Goal: Transaction & Acquisition: Purchase product/service

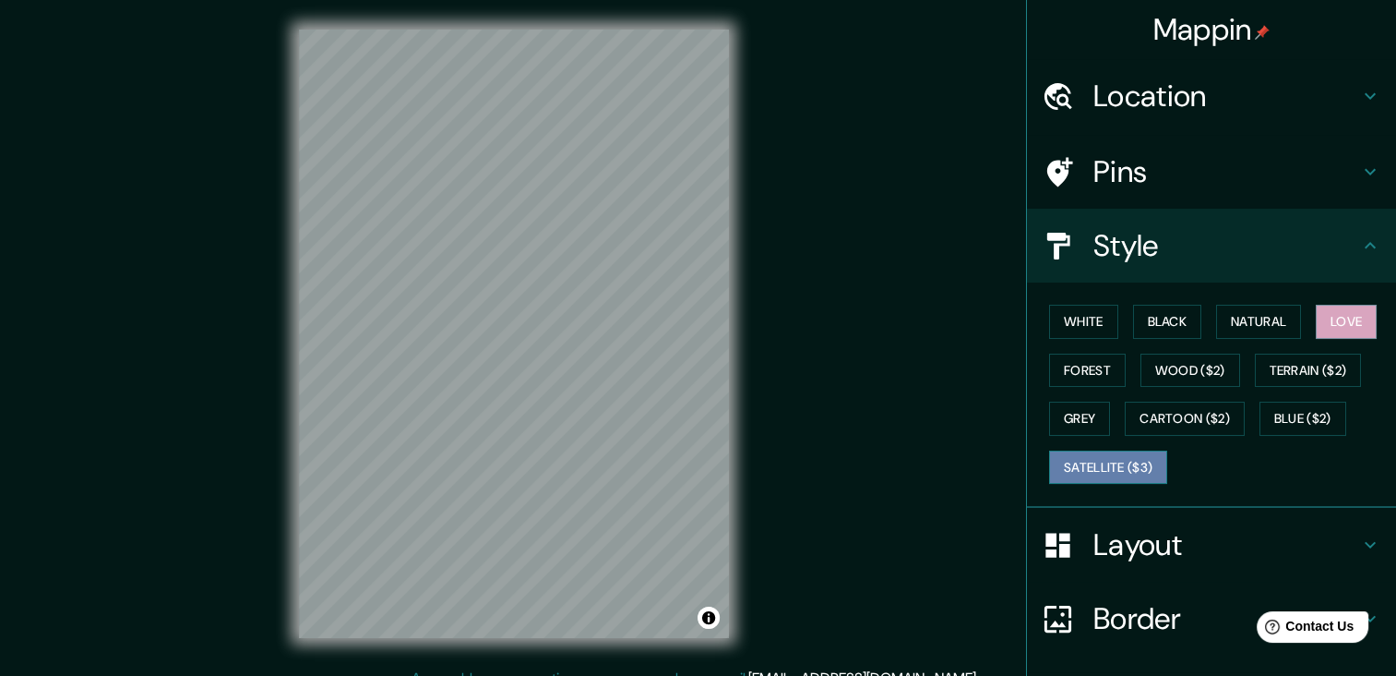
click at [1067, 464] on button "Satellite ($3)" at bounding box center [1108, 467] width 118 height 34
click at [1351, 313] on button "Love" at bounding box center [1346, 322] width 61 height 34
click at [1092, 459] on button "Satellite ($3)" at bounding box center [1108, 467] width 118 height 34
click at [1356, 313] on button "Love" at bounding box center [1346, 322] width 61 height 34
click at [1099, 455] on button "Satellite ($3)" at bounding box center [1108, 467] width 118 height 34
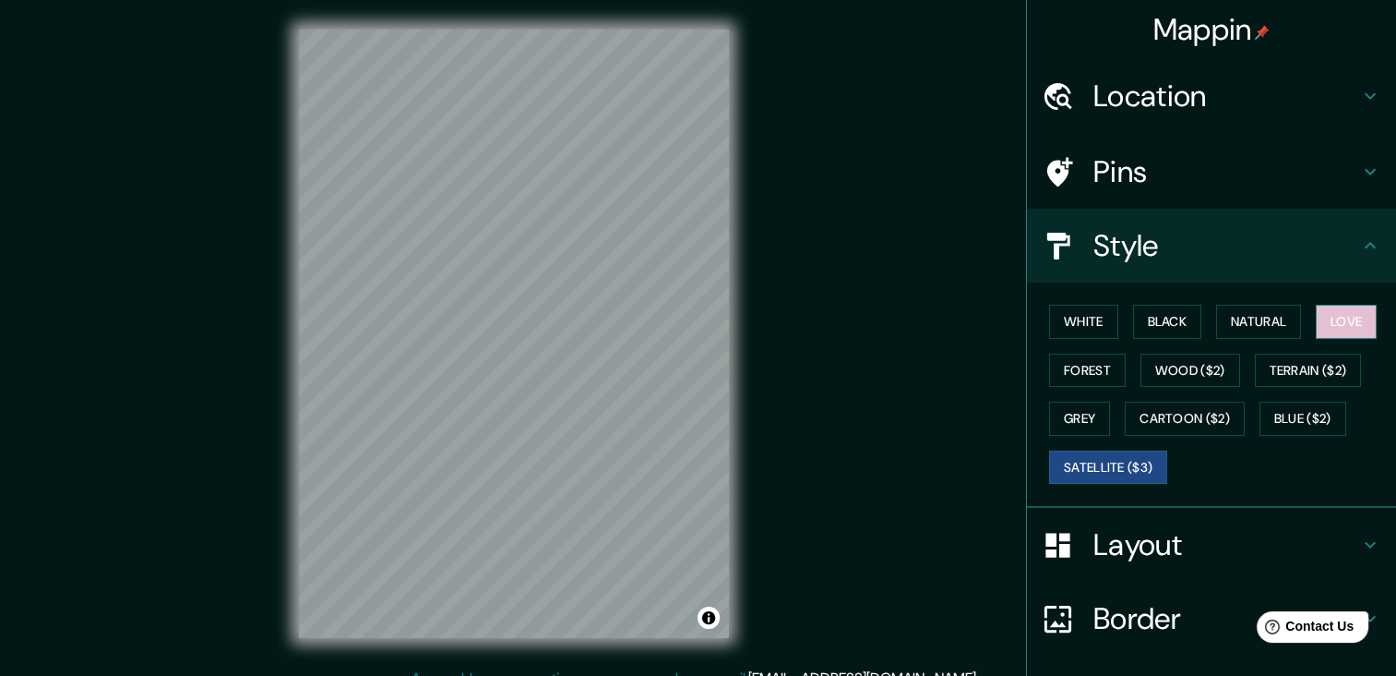
click at [1333, 313] on button "Love" at bounding box center [1346, 322] width 61 height 34
click at [1112, 460] on button "Satellite ($3)" at bounding box center [1108, 467] width 118 height 34
click at [1325, 316] on button "Love" at bounding box center [1346, 322] width 61 height 34
click at [454, 628] on div at bounding box center [457, 628] width 15 height 15
click at [610, 390] on div at bounding box center [613, 393] width 15 height 15
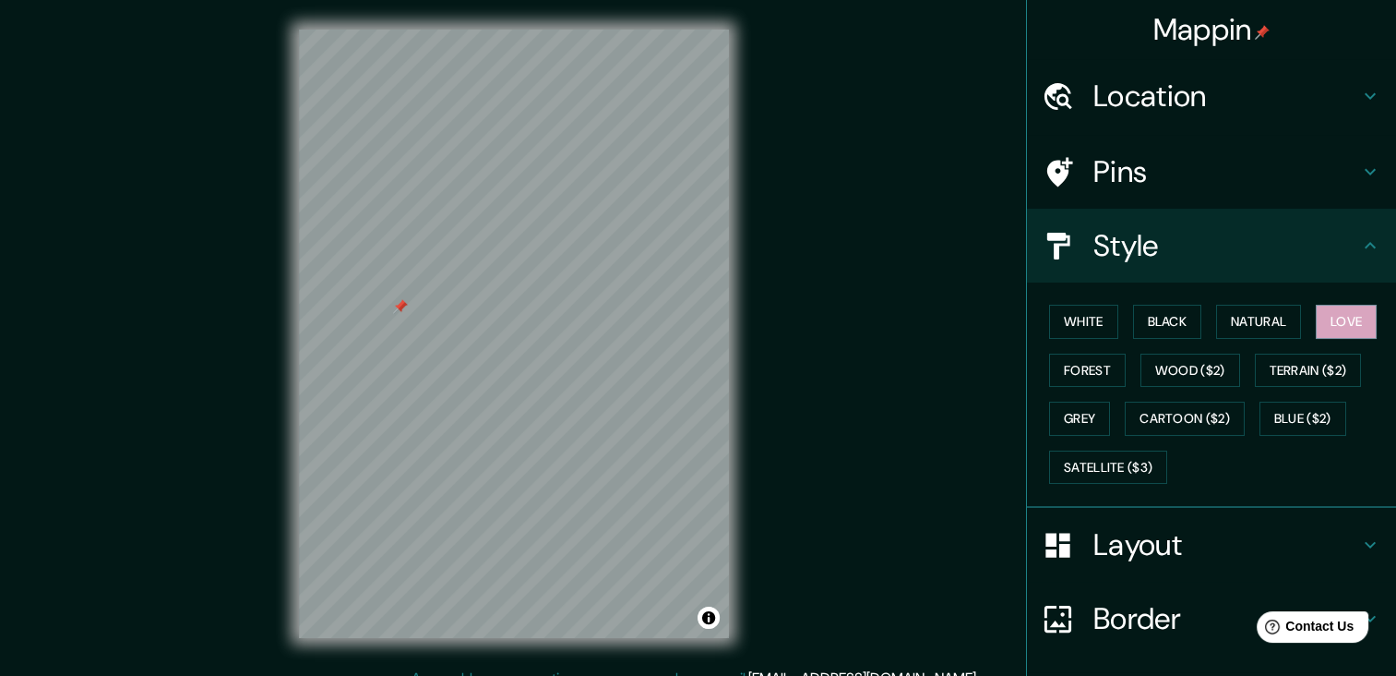
click at [400, 302] on div at bounding box center [400, 306] width 15 height 15
click at [1094, 455] on button "Satellite ($3)" at bounding box center [1108, 467] width 118 height 34
click at [1351, 323] on button "Love" at bounding box center [1346, 322] width 61 height 34
